Goal: Transaction & Acquisition: Book appointment/travel/reservation

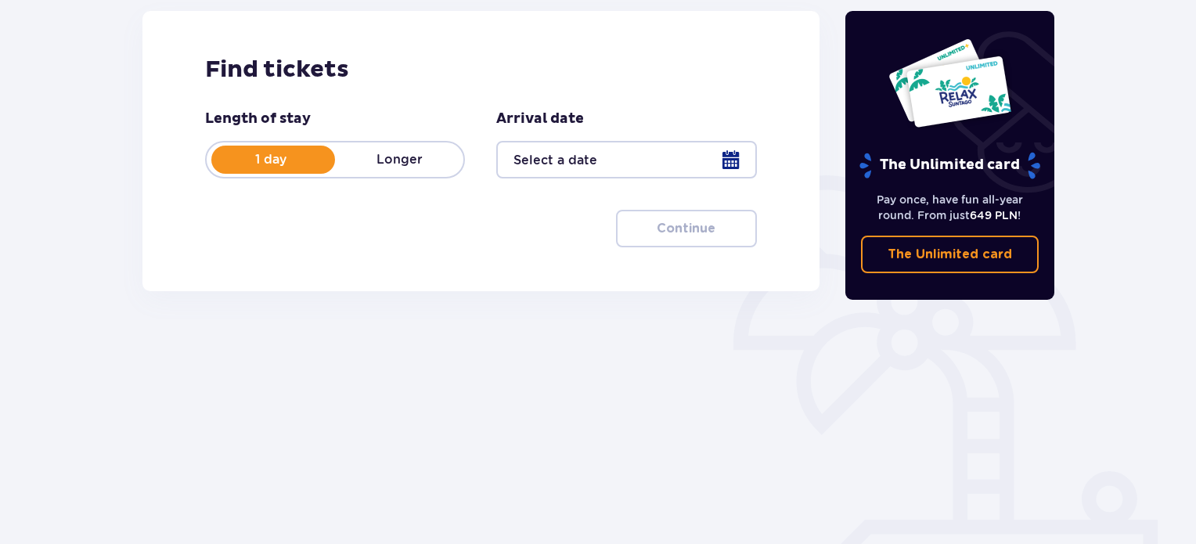
scroll to position [218, 0]
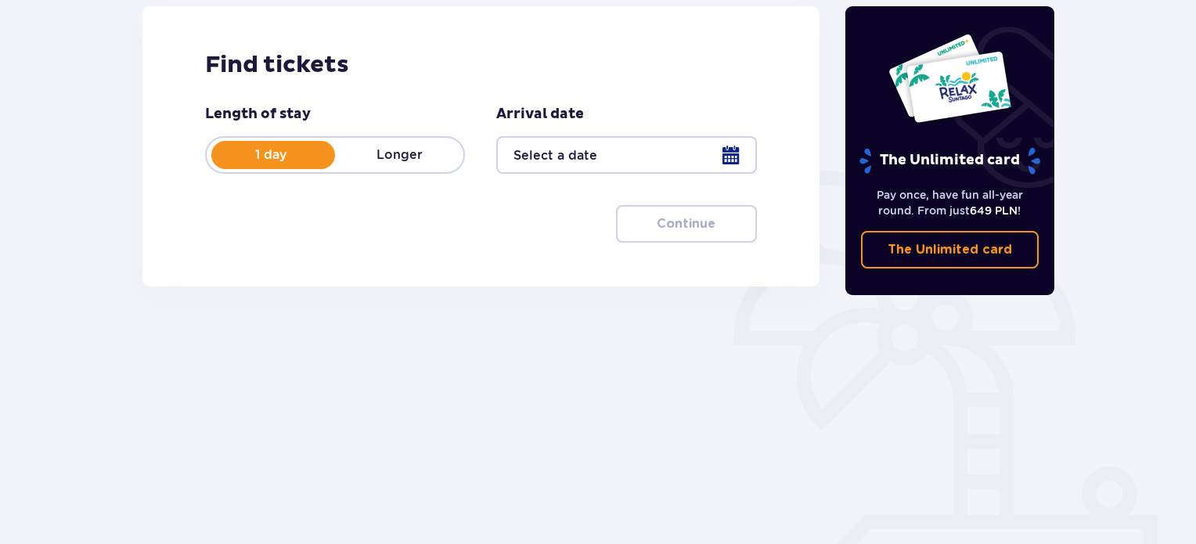
click at [722, 155] on div at bounding box center [626, 155] width 260 height 38
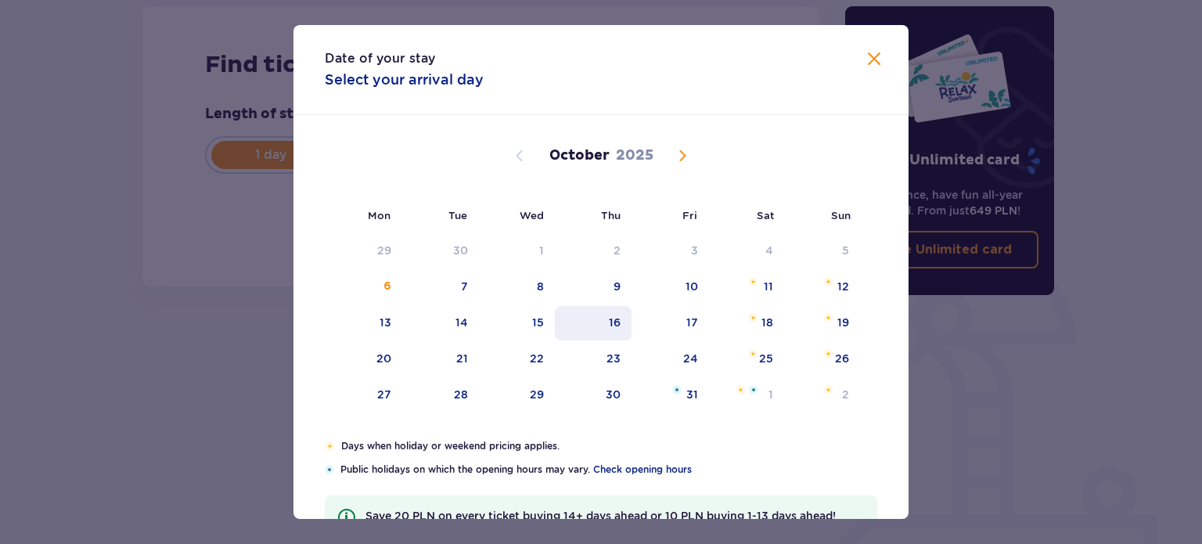
click at [623, 315] on div "16" at bounding box center [593, 323] width 77 height 34
type input "[DATE]"
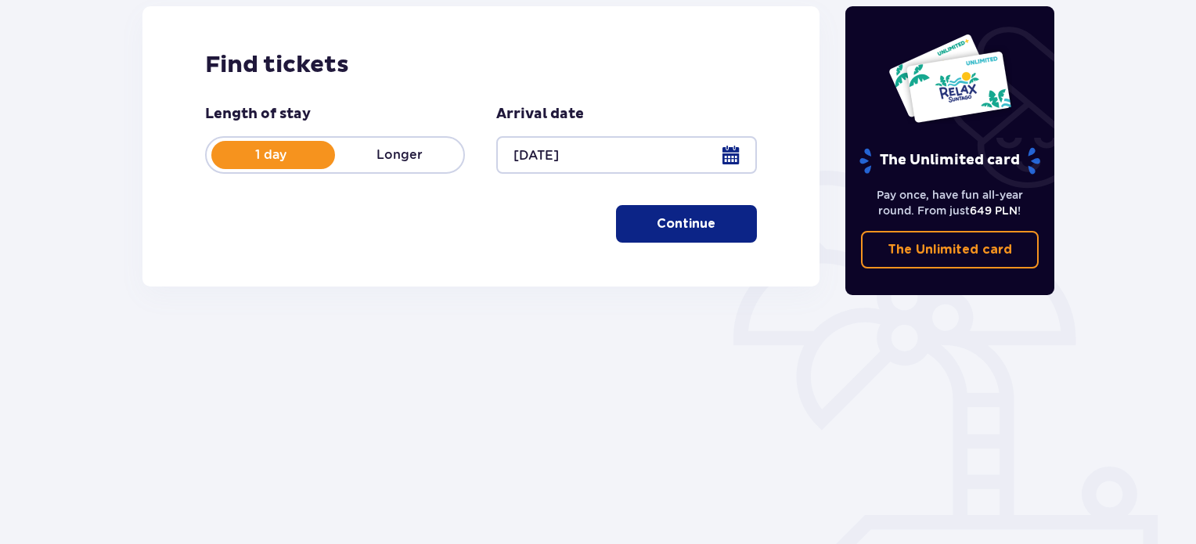
click at [696, 216] on p "Continue" at bounding box center [686, 223] width 59 height 17
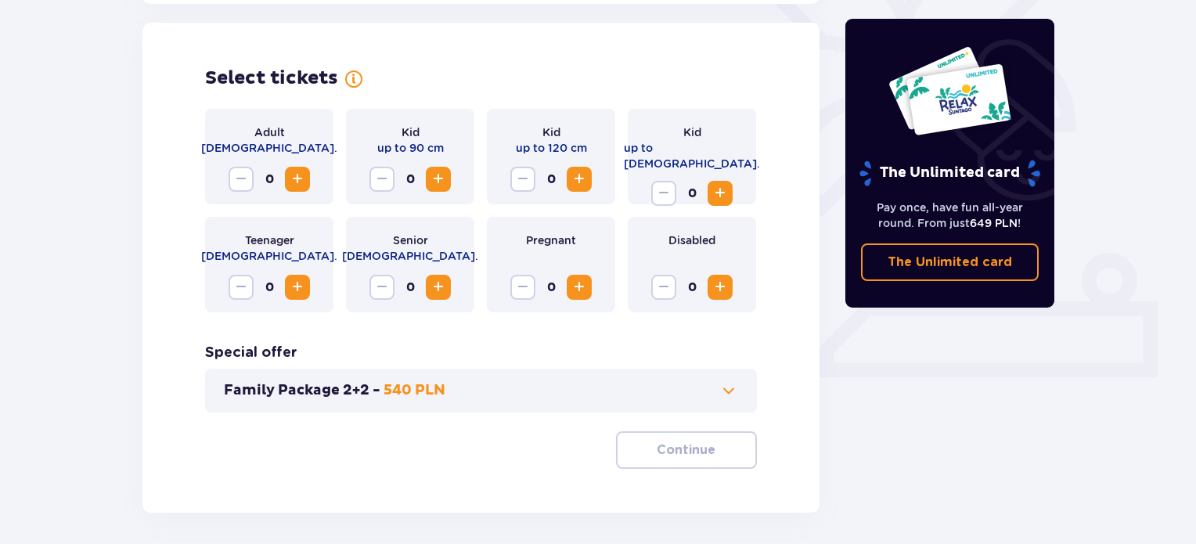
scroll to position [435, 0]
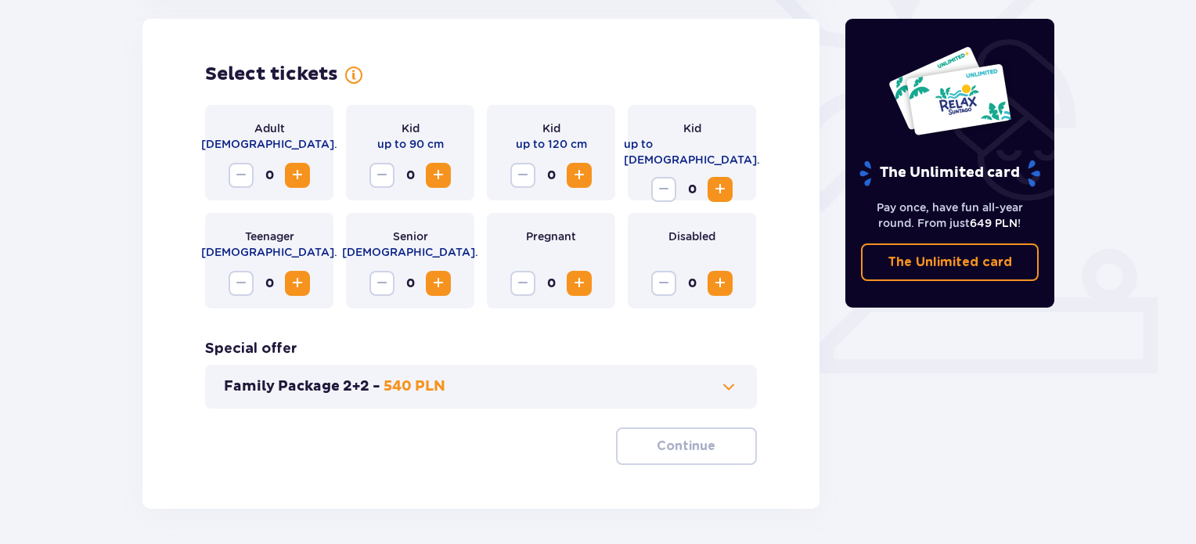
click at [293, 167] on span "Increase" at bounding box center [297, 175] width 19 height 19
click at [692, 438] on p "Continue" at bounding box center [686, 445] width 59 height 17
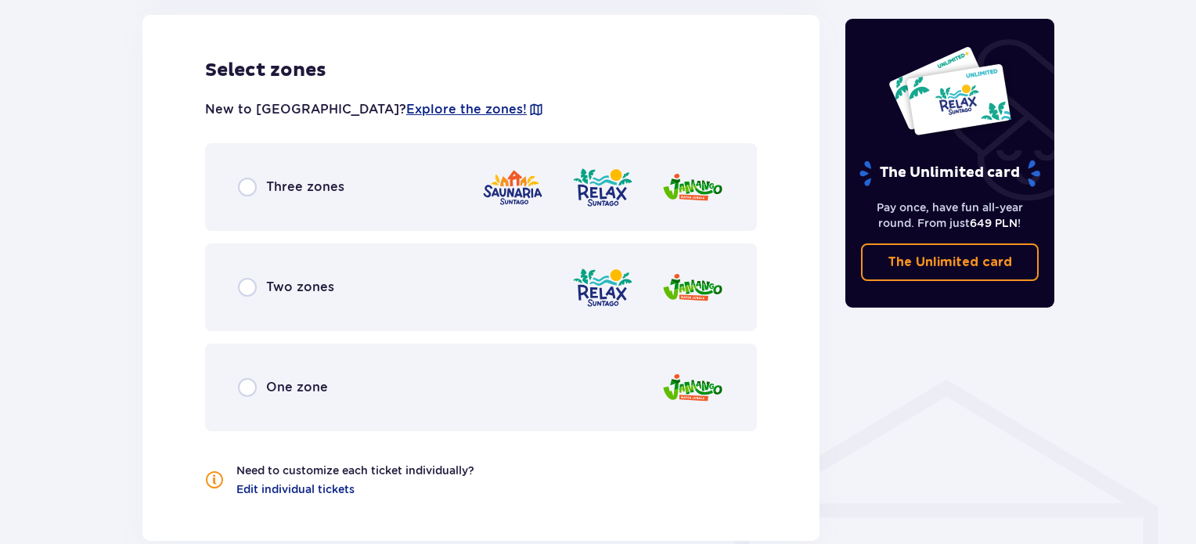
scroll to position [890, 0]
click at [250, 185] on input "radio" at bounding box center [247, 187] width 19 height 19
radio input "true"
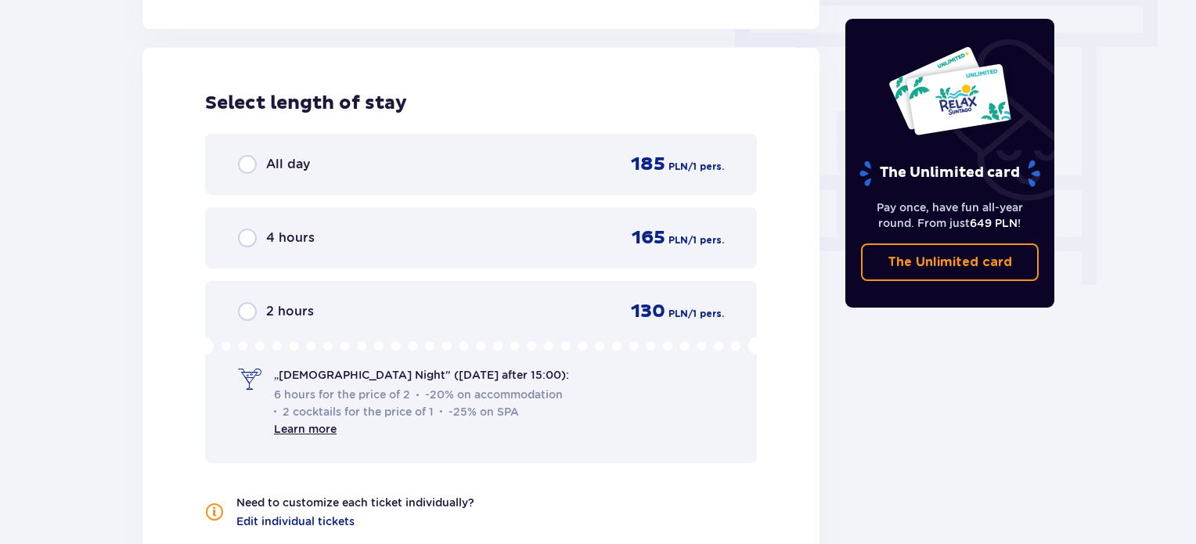
scroll to position [1413, 0]
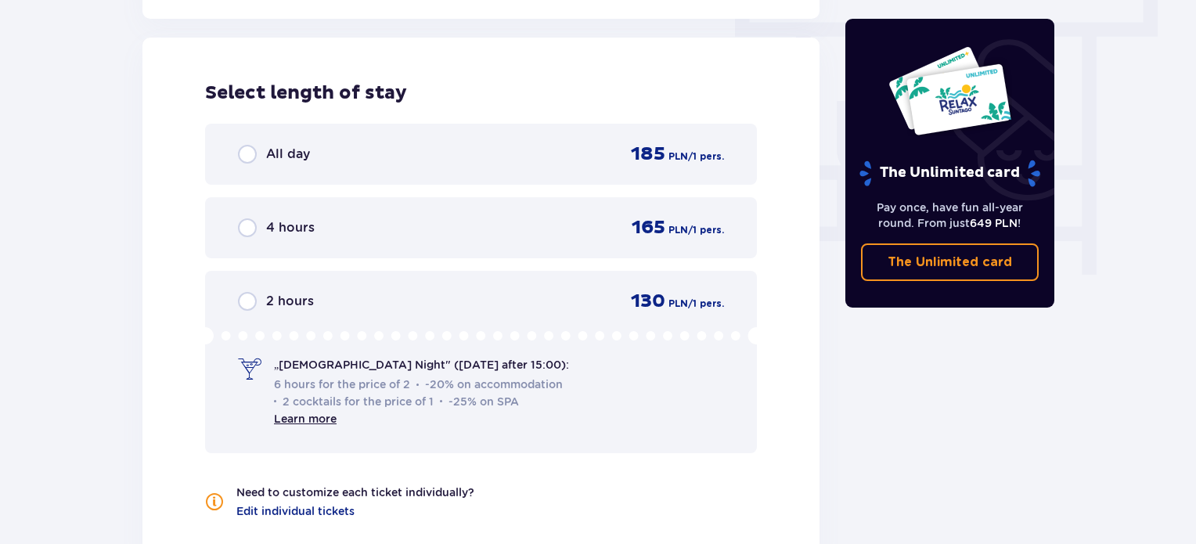
click at [250, 225] on input "radio" at bounding box center [247, 227] width 19 height 19
radio input "true"
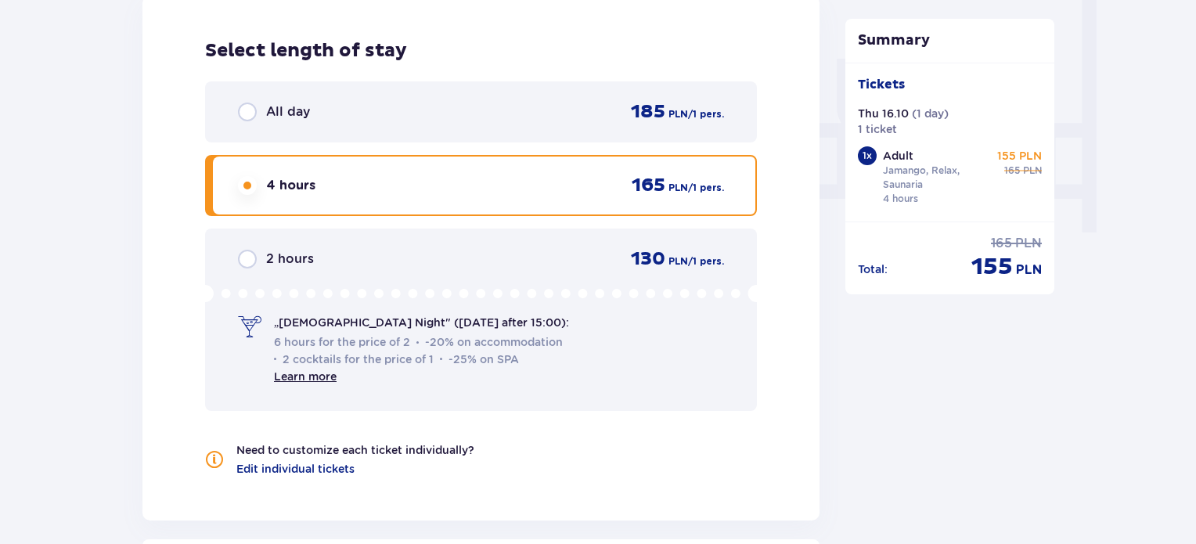
scroll to position [1455, 0]
click at [245, 98] on div "All day 185 PLN / 1 pers." at bounding box center [481, 112] width 552 height 61
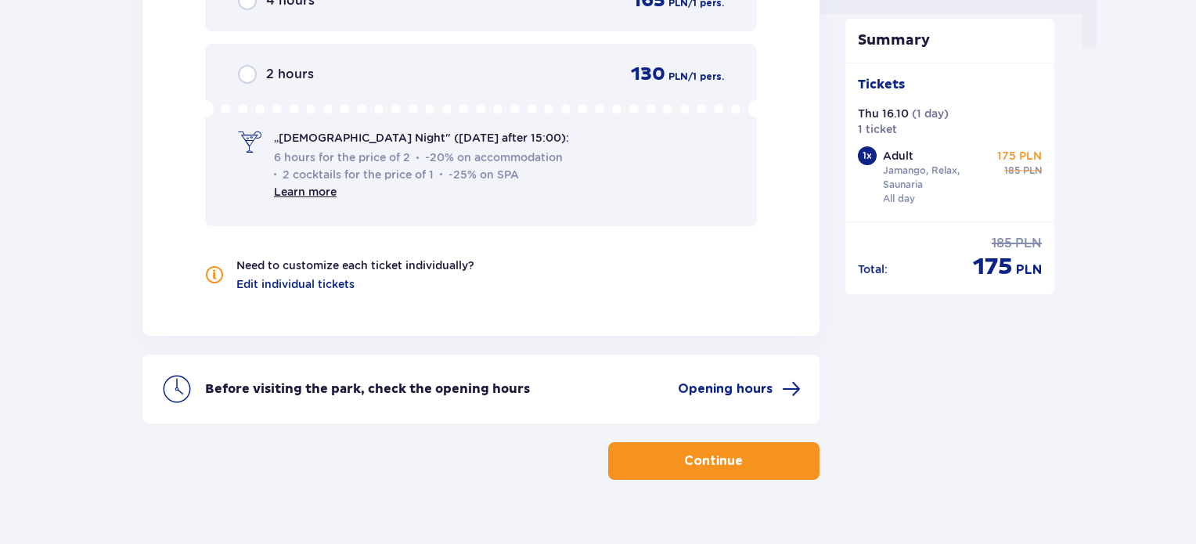
scroll to position [1668, 0]
